Goal: Information Seeking & Learning: Stay updated

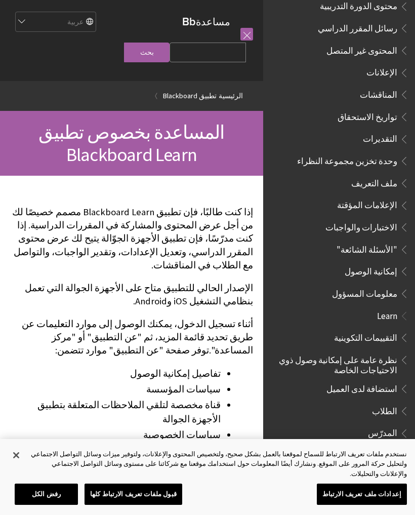
click at [385, 20] on span "رسائل المقرر الدراسي" at bounding box center [358, 27] width 80 height 14
click at [389, 42] on span "المحتوى غير المتصل" at bounding box center [362, 49] width 71 height 14
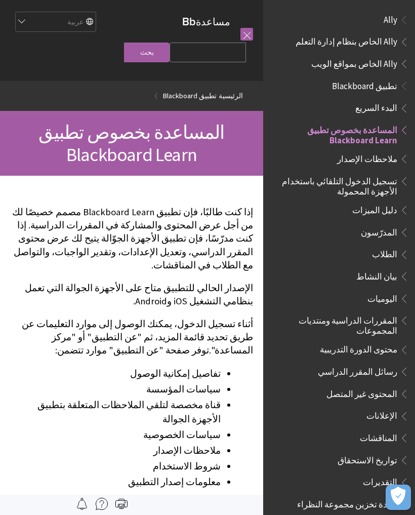
scroll to position [105, 0]
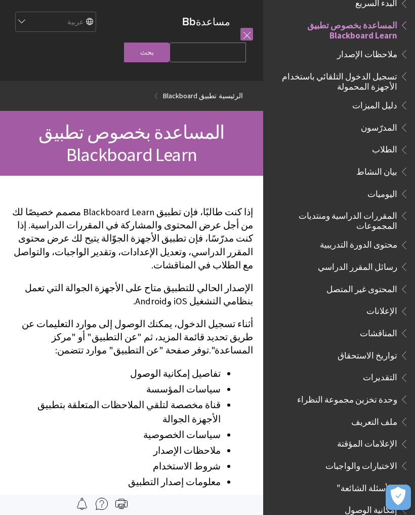
click at [398, 48] on span "Book outline for Blackboard App Help" at bounding box center [403, 52] width 11 height 13
